Goal: Navigation & Orientation: Find specific page/section

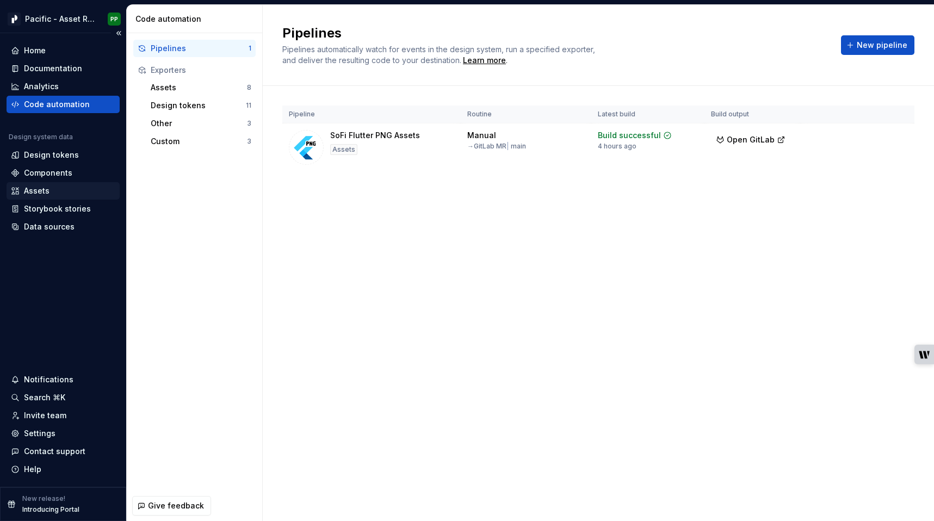
click at [44, 189] on div "Assets" at bounding box center [37, 190] width 26 height 11
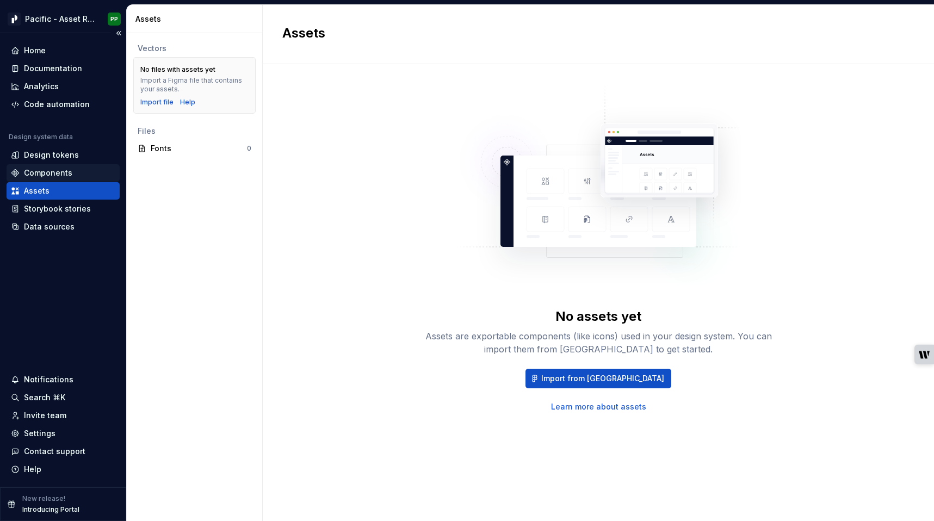
click at [52, 172] on div "Components" at bounding box center [48, 173] width 48 height 11
